Goal: Find specific page/section: Find specific page/section

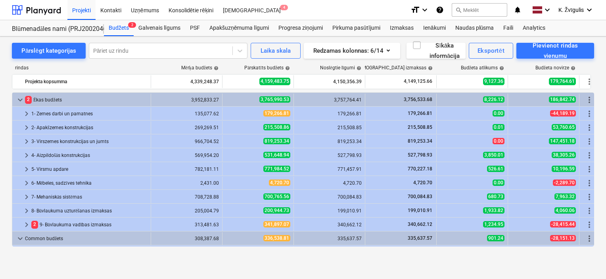
scroll to position [207, 0]
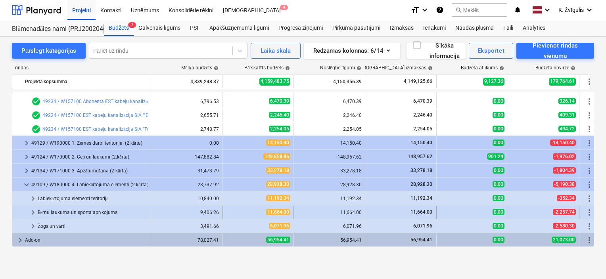
click at [31, 213] on span "keyboard_arrow_right" at bounding box center [33, 213] width 10 height 10
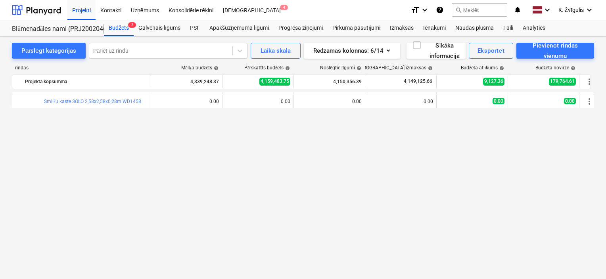
scroll to position [201, 0]
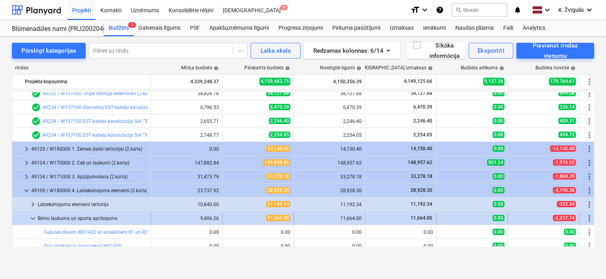
click at [33, 217] on span "keyboard_arrow_down" at bounding box center [33, 219] width 10 height 10
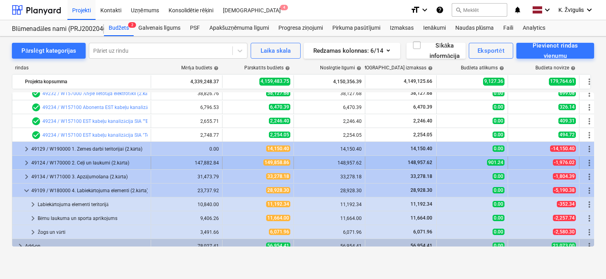
click at [22, 165] on span "keyboard_arrow_right" at bounding box center [27, 163] width 10 height 10
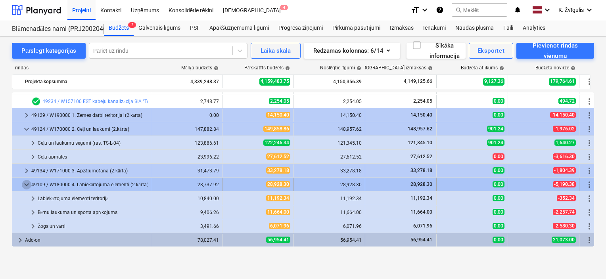
click at [25, 183] on span "keyboard_arrow_down" at bounding box center [27, 185] width 10 height 10
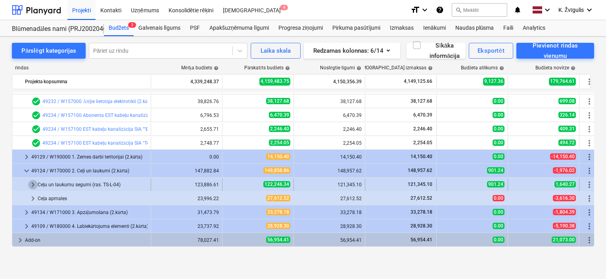
click at [33, 186] on span "keyboard_arrow_right" at bounding box center [33, 185] width 10 height 10
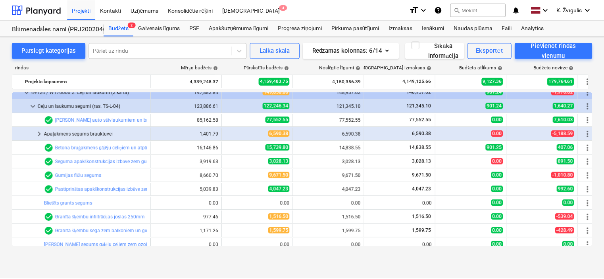
scroll to position [272, 0]
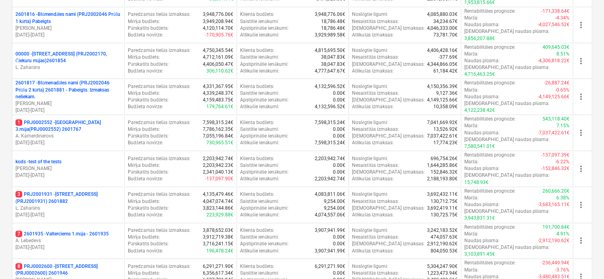
scroll to position [119, 0]
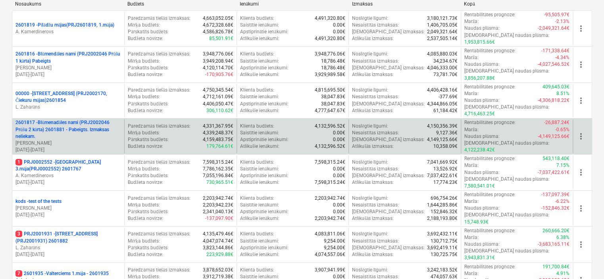
click at [106, 119] on p "2601817 - Blūmenadāles nami (PRJ2002046 Prūšu 2 kārta) 2601881 - Pabeigts. Izma…" at bounding box center [68, 129] width 106 height 20
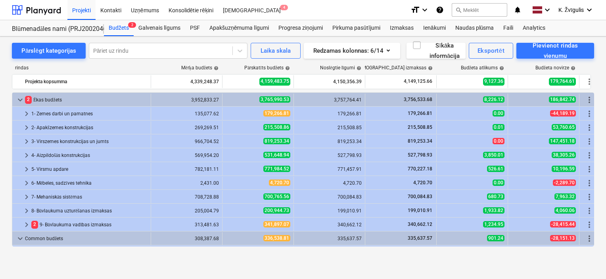
scroll to position [201, 0]
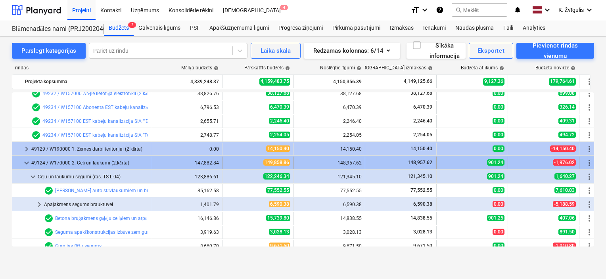
click at [25, 158] on span "keyboard_arrow_down" at bounding box center [27, 163] width 10 height 10
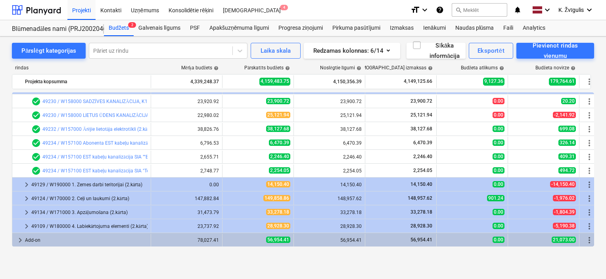
scroll to position [165, 0]
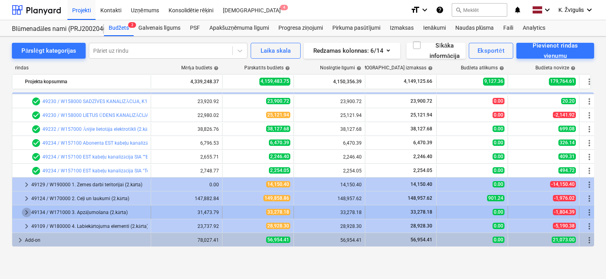
click at [24, 212] on span "keyboard_arrow_right" at bounding box center [27, 213] width 10 height 10
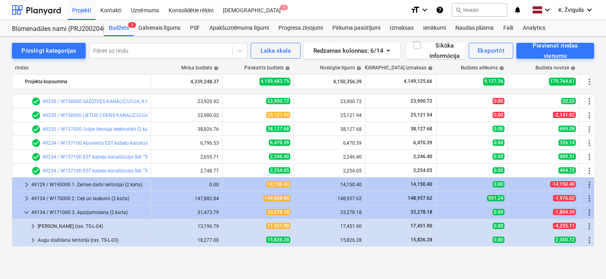
scroll to position [193, 0]
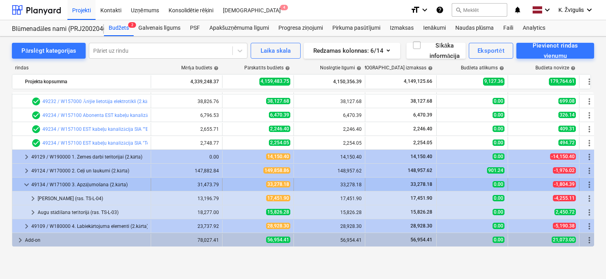
click at [27, 183] on span "keyboard_arrow_down" at bounding box center [27, 185] width 10 height 10
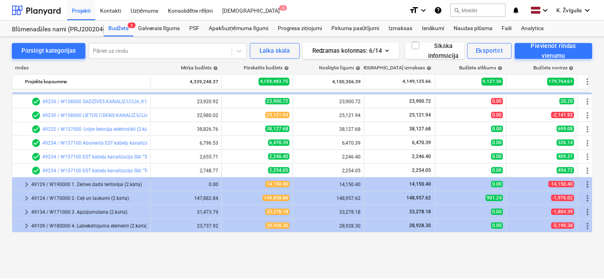
scroll to position [125, 0]
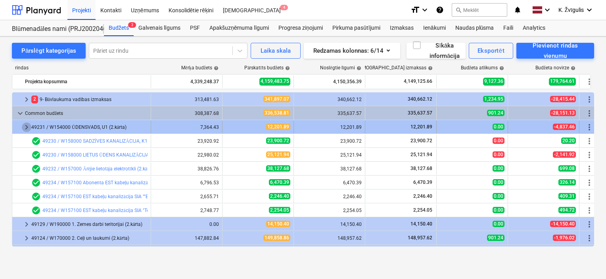
click at [27, 123] on span "keyboard_arrow_right" at bounding box center [27, 128] width 10 height 10
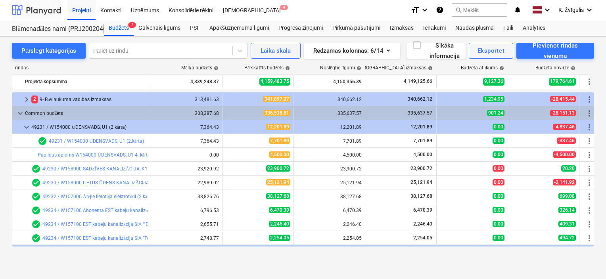
click at [29, 8] on div at bounding box center [36, 10] width 49 height 20
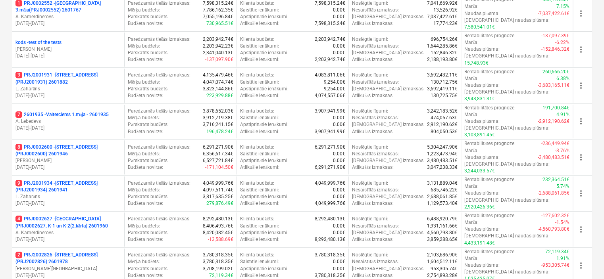
scroll to position [357, 0]
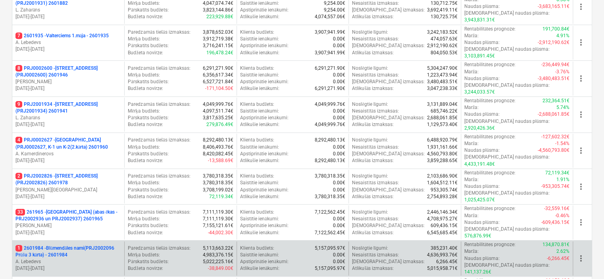
click at [86, 245] on p "1 2601984 - Blūmendāles nami(PRJ2002096 Prūšu 3 kārta) - 2601984" at bounding box center [68, 251] width 106 height 13
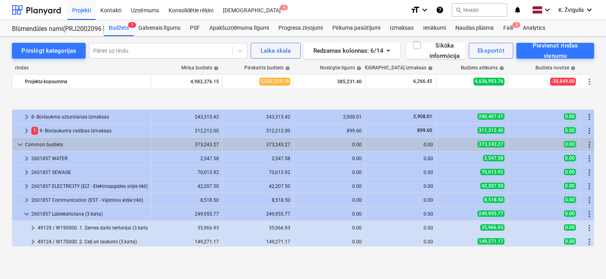
scroll to position [125, 0]
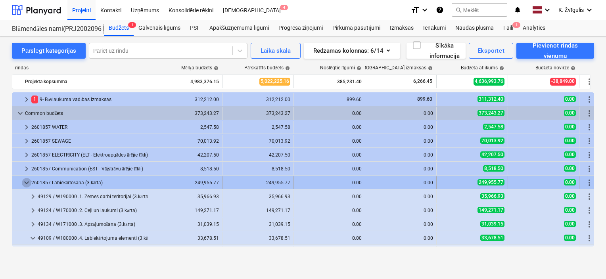
click at [27, 183] on span "keyboard_arrow_down" at bounding box center [27, 183] width 10 height 10
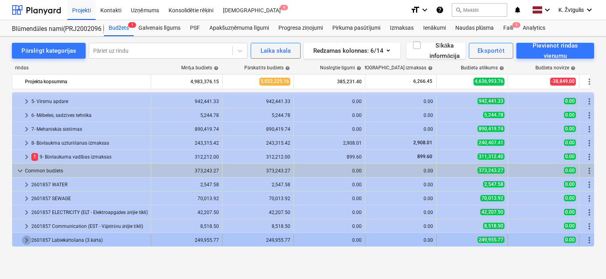
click at [27, 240] on span "keyboard_arrow_right" at bounding box center [27, 241] width 10 height 10
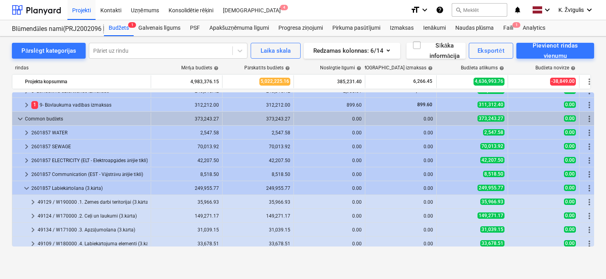
scroll to position [123, 0]
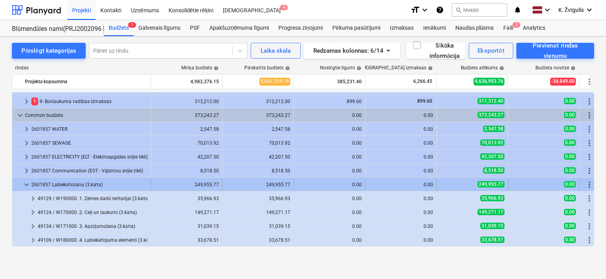
click at [27, 185] on span "keyboard_arrow_down" at bounding box center [27, 185] width 10 height 10
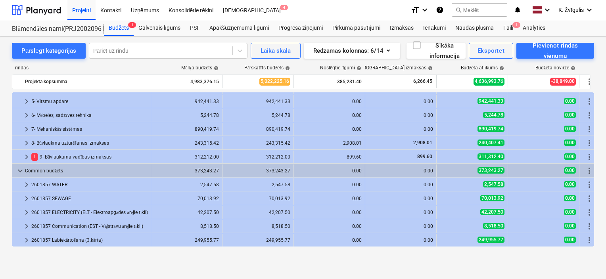
scroll to position [68, 0]
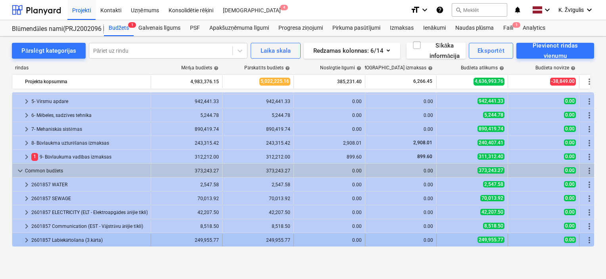
click at [25, 238] on span "keyboard_arrow_right" at bounding box center [27, 241] width 10 height 10
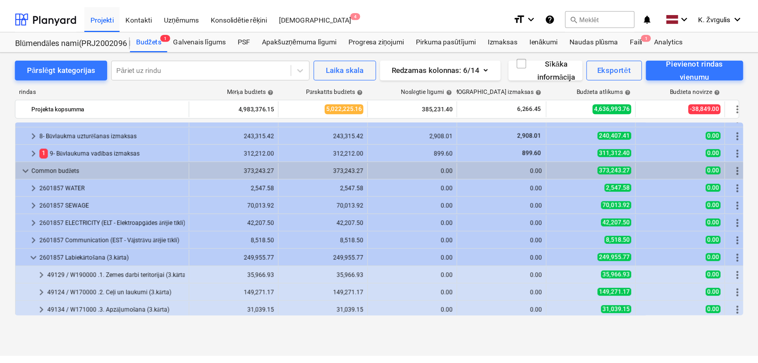
scroll to position [123, 0]
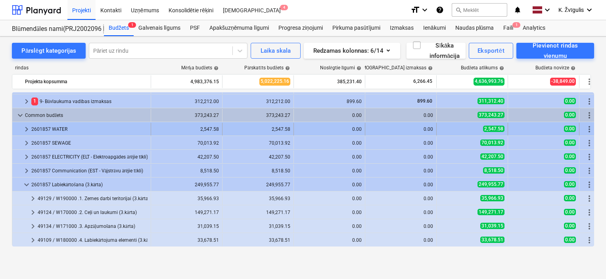
click at [25, 127] on span "keyboard_arrow_right" at bounding box center [27, 130] width 10 height 10
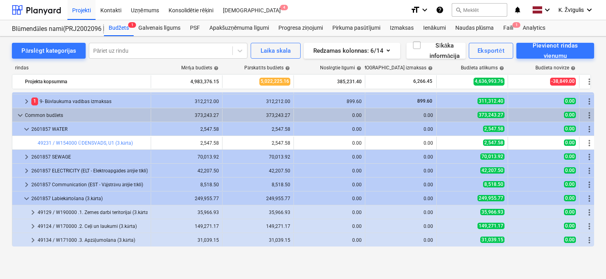
click at [25, 127] on span "keyboard_arrow_down" at bounding box center [27, 130] width 10 height 10
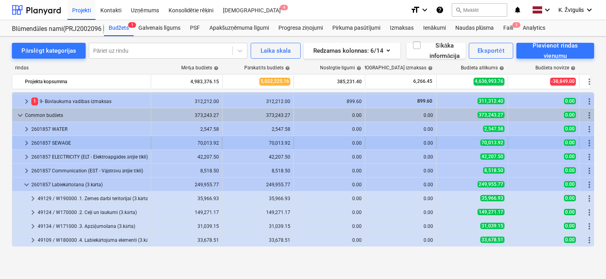
click at [30, 142] on span "keyboard_arrow_right" at bounding box center [27, 143] width 10 height 10
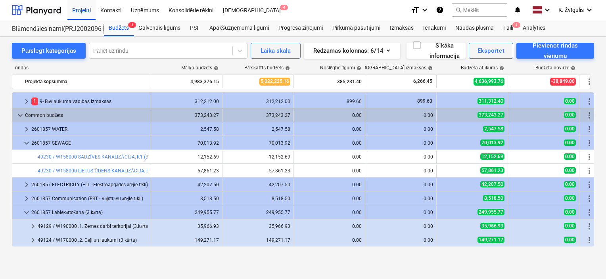
click at [30, 142] on span "keyboard_arrow_down" at bounding box center [27, 143] width 10 height 10
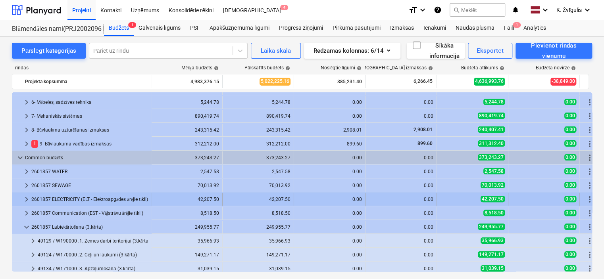
scroll to position [81, 0]
